Goal: Check status: Check status

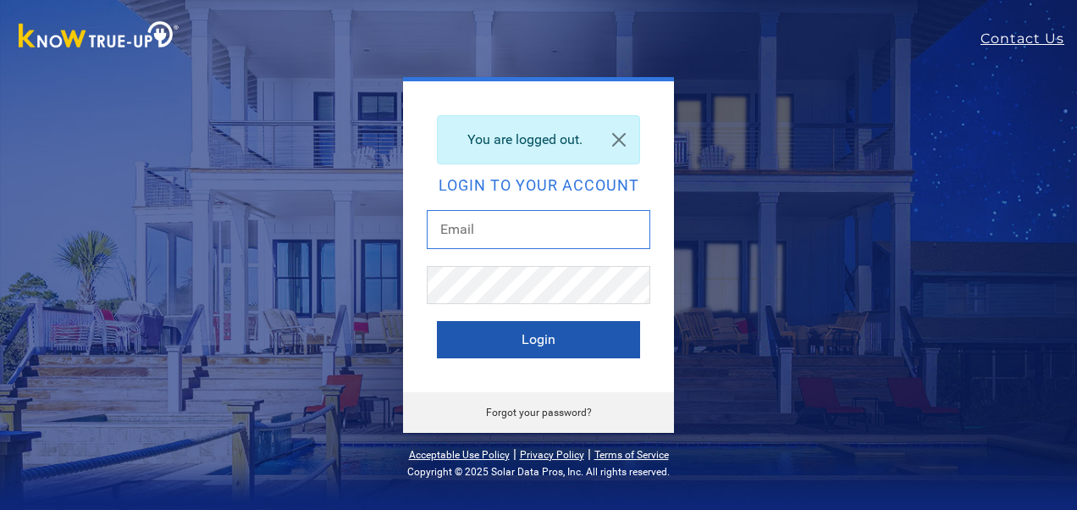
type input "[EMAIL_ADDRESS][DOMAIN_NAME]"
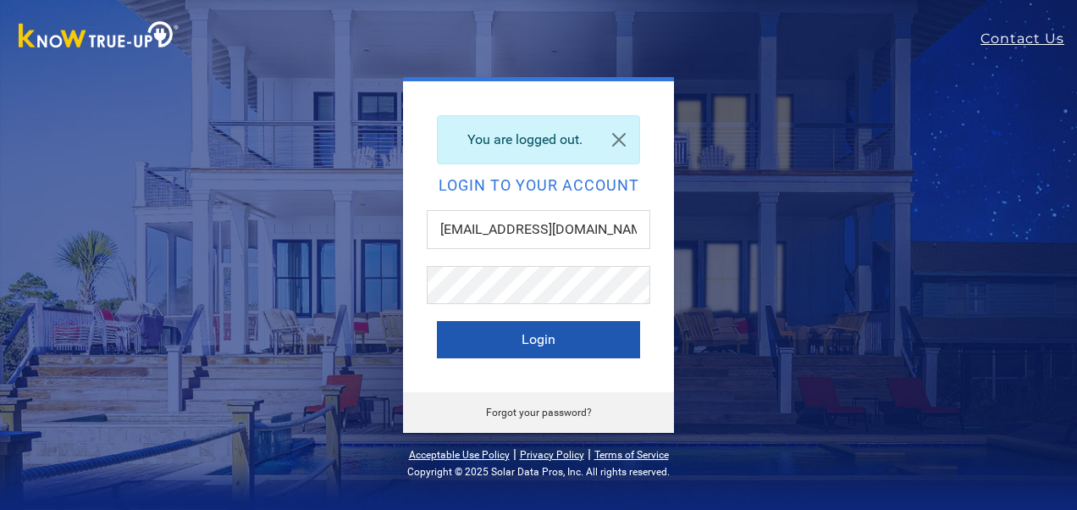
click at [535, 340] on button "Login" at bounding box center [538, 339] width 203 height 37
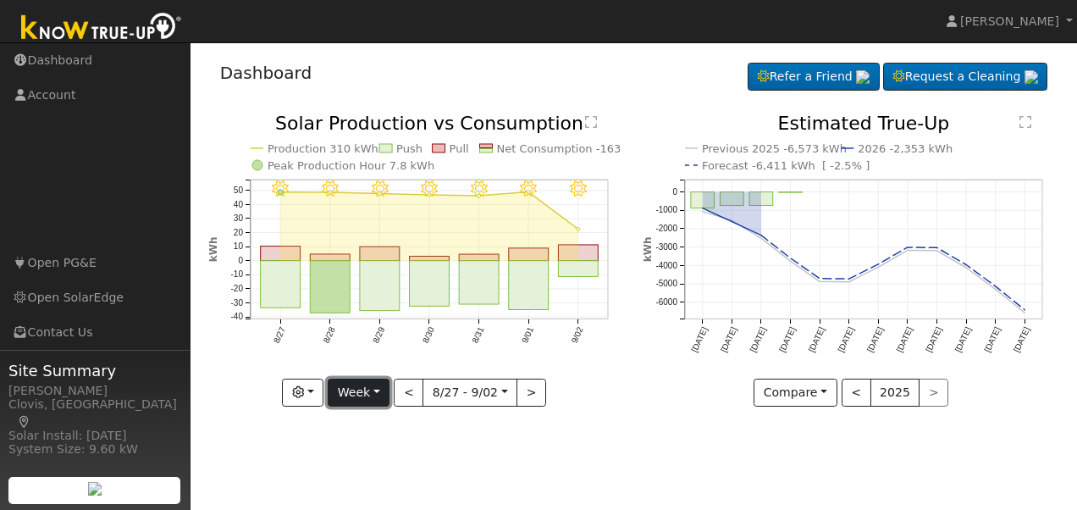
click at [361, 396] on button "Week" at bounding box center [359, 393] width 62 height 29
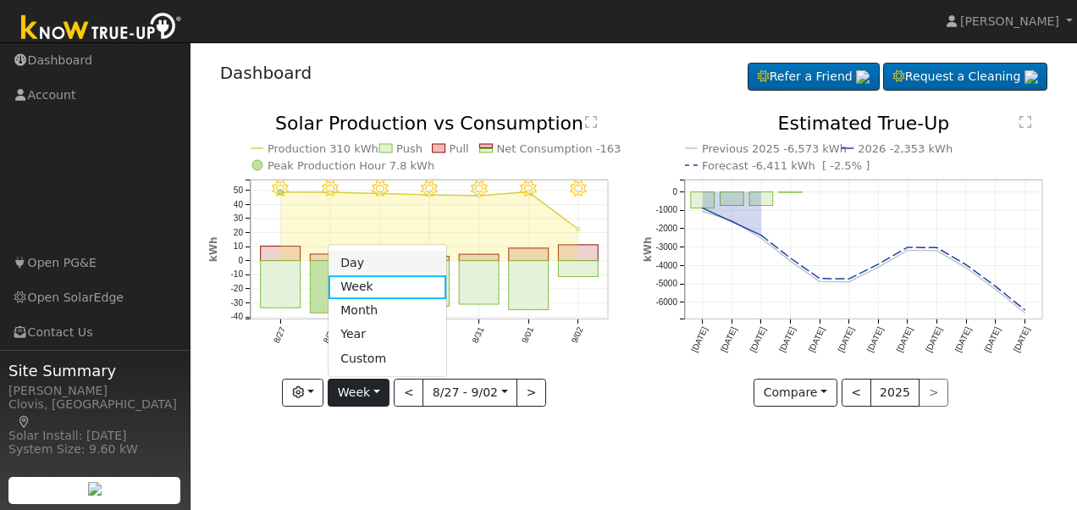
click at [364, 254] on link "Day" at bounding box center [388, 264] width 118 height 24
type input "2025-09-02"
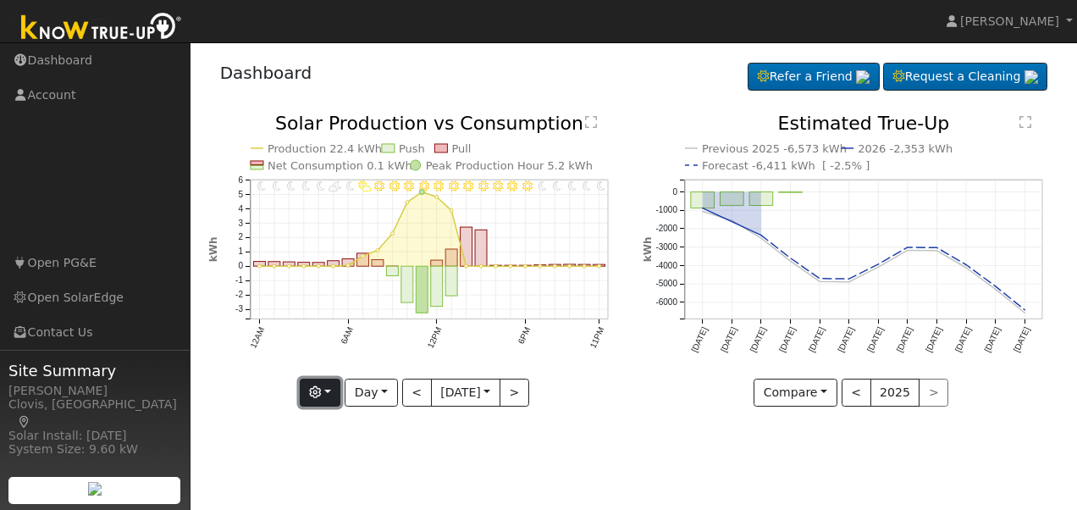
click at [320, 395] on icon "button" at bounding box center [315, 392] width 12 height 12
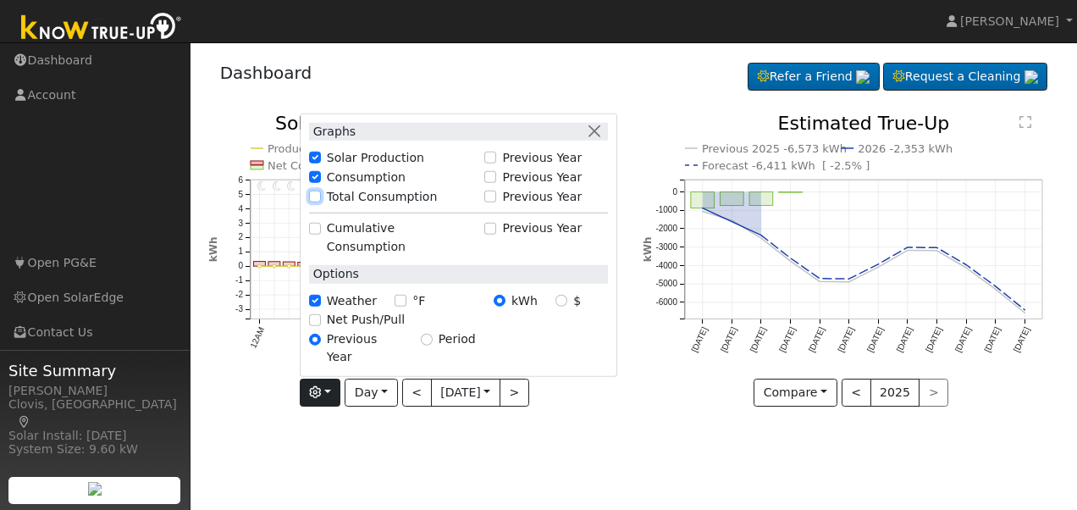
click at [313, 202] on input "Total Consumption" at bounding box center [315, 197] width 12 height 12
checkbox input "true"
click at [386, 434] on div "User Profile First name Last name Email Email Notifications No Emails No Emails…" at bounding box center [634, 275] width 887 height 467
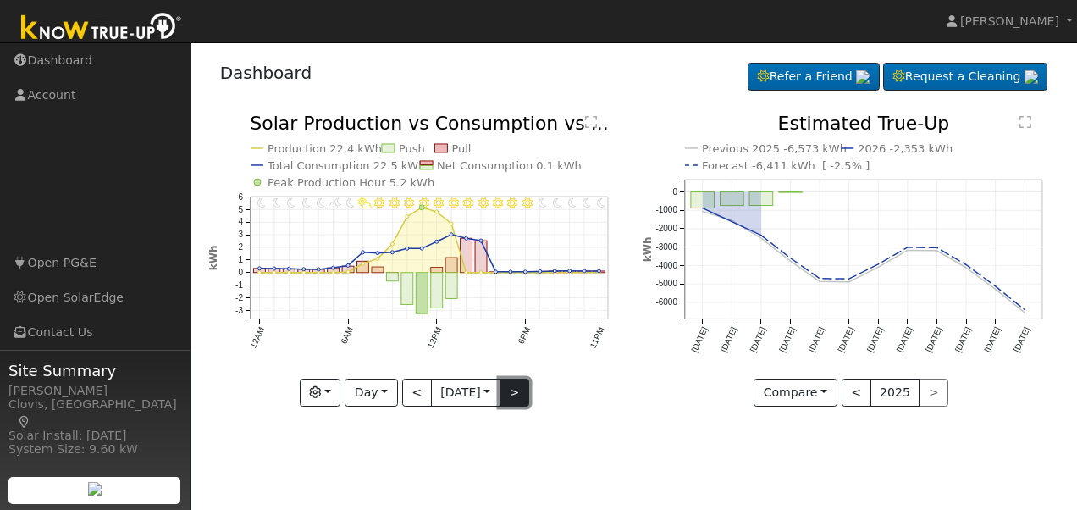
click at [512, 394] on button ">" at bounding box center [515, 393] width 30 height 29
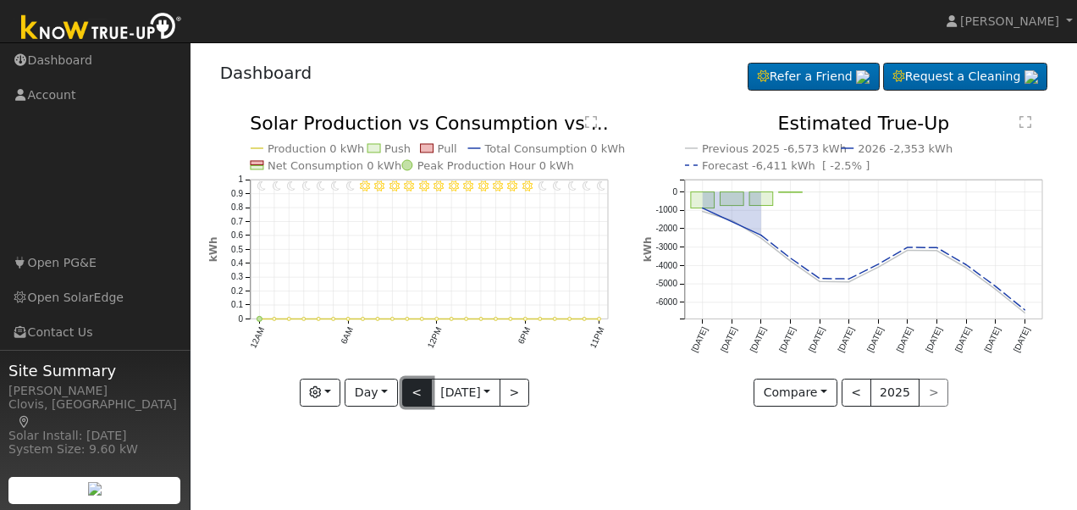
click at [406, 393] on button "<" at bounding box center [417, 393] width 30 height 29
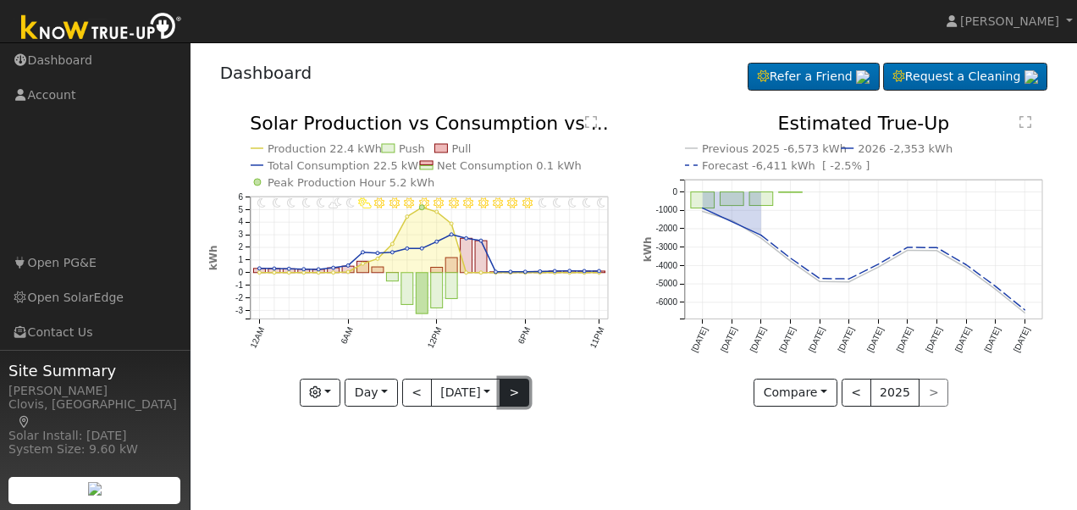
click at [517, 392] on button ">" at bounding box center [515, 393] width 30 height 29
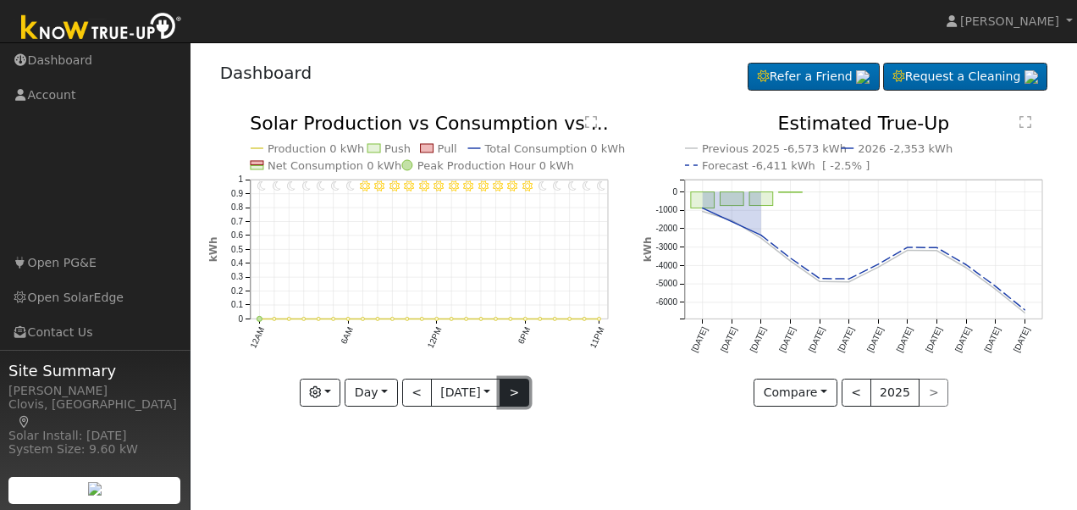
click at [517, 392] on button ">" at bounding box center [515, 393] width 30 height 29
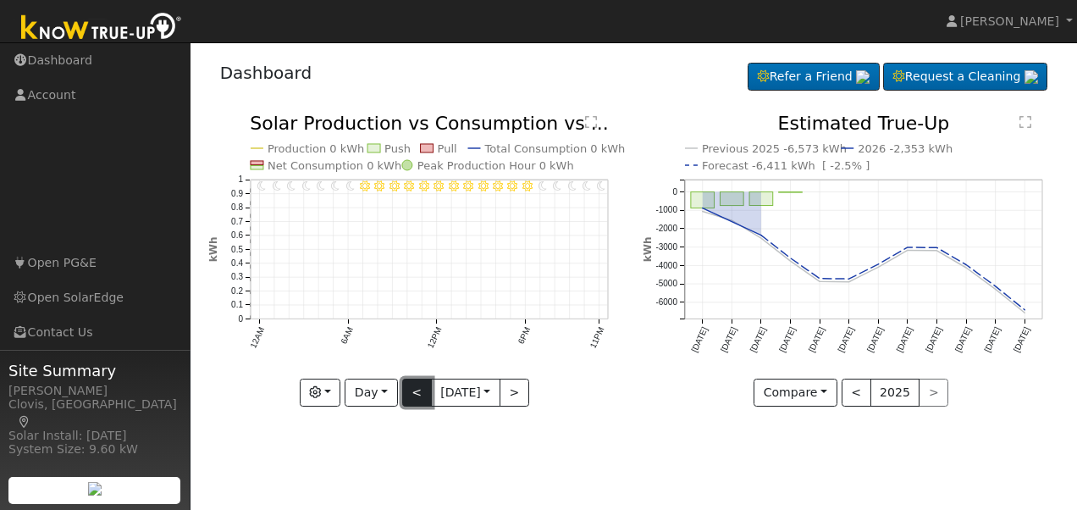
click at [412, 399] on button "<" at bounding box center [417, 393] width 30 height 29
type input "2025-09-02"
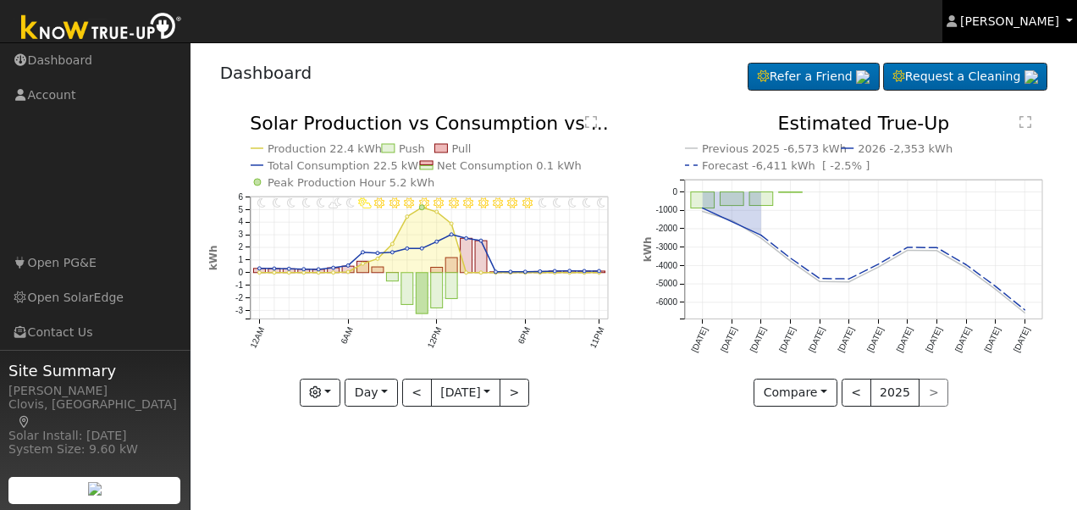
click at [1013, 16] on span "Duran Garcia" at bounding box center [1009, 21] width 99 height 14
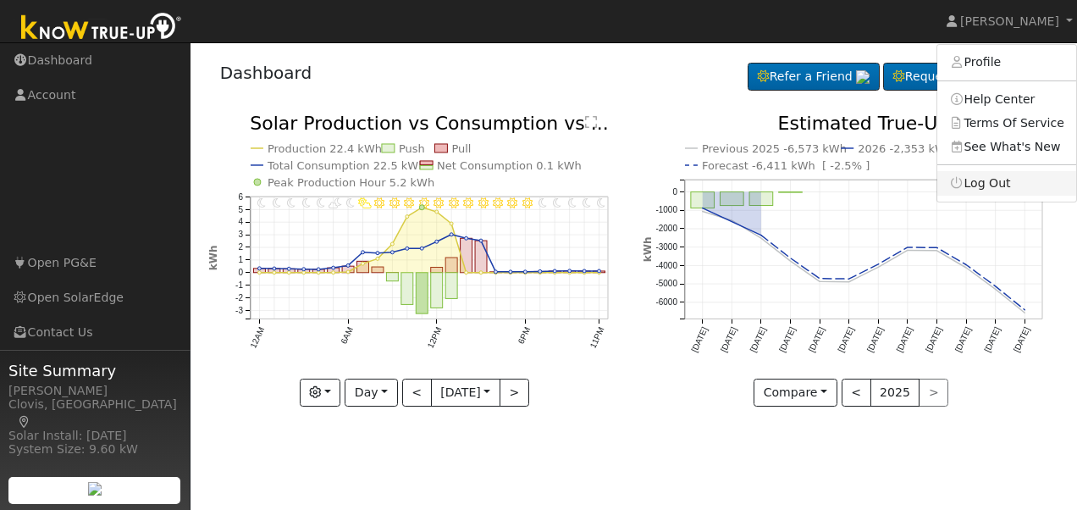
click at [998, 185] on link "Log Out" at bounding box center [1007, 183] width 139 height 24
